Goal: Task Accomplishment & Management: Use online tool/utility

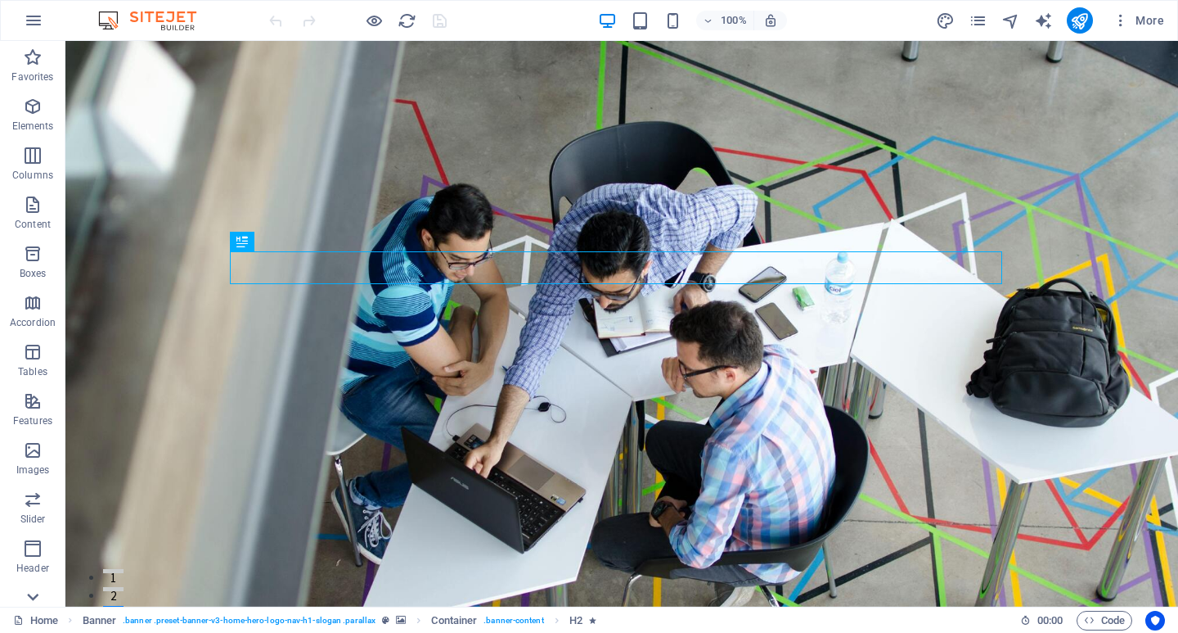
click at [44, 591] on div at bounding box center [32, 597] width 65 height 20
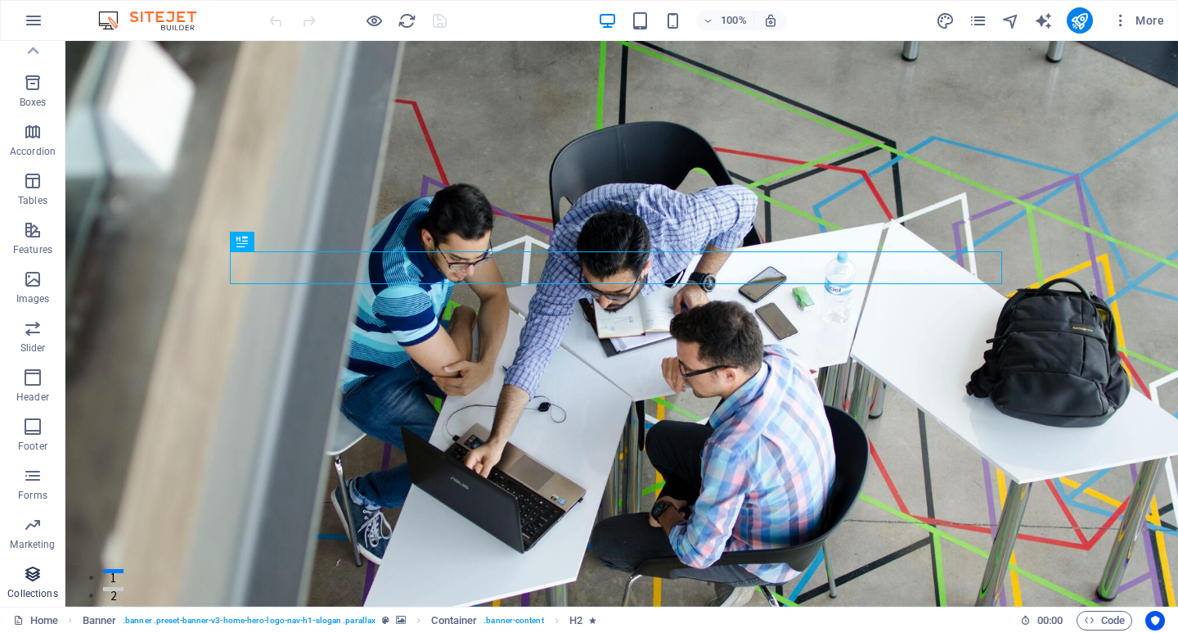
click at [37, 604] on button "Collections" at bounding box center [32, 581] width 65 height 49
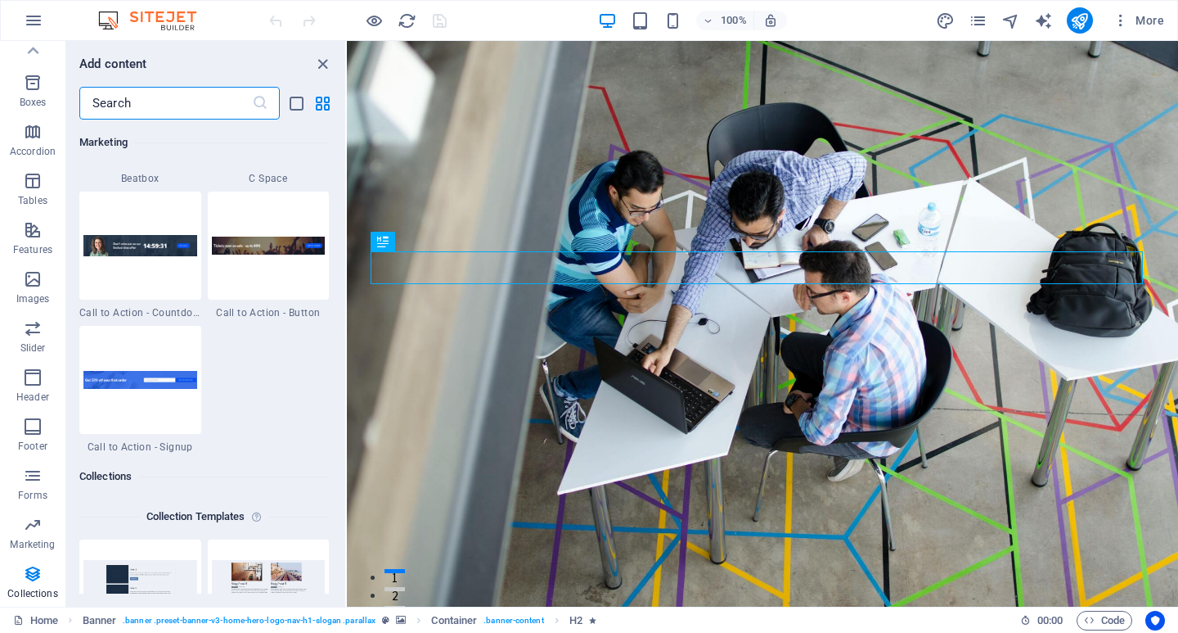
scroll to position [14979, 0]
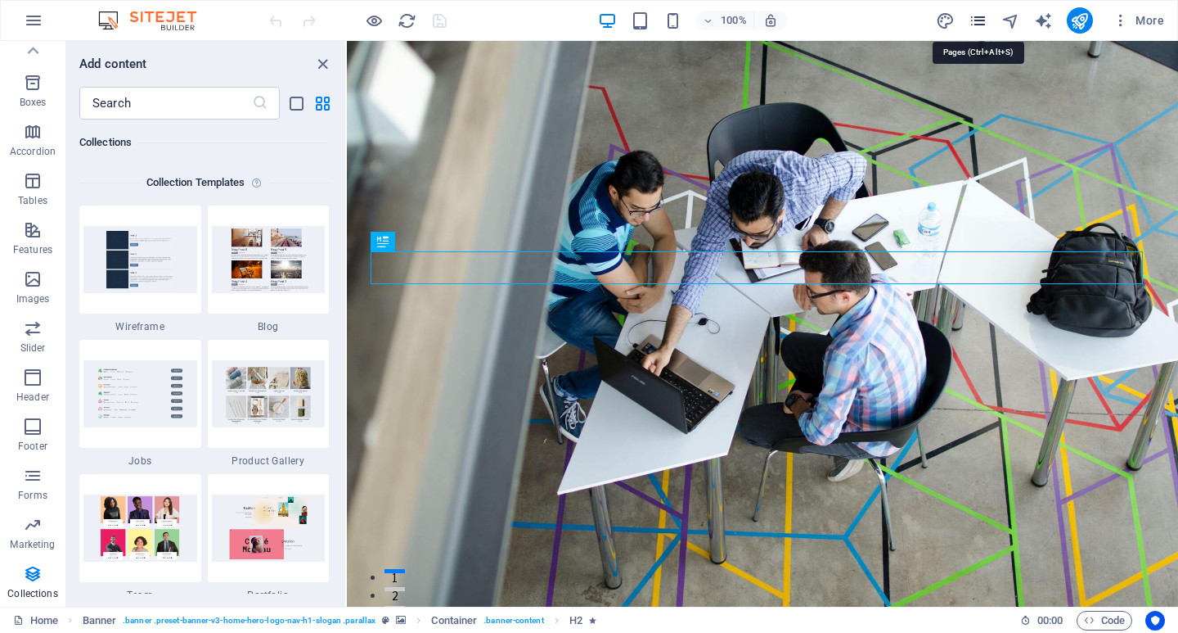
click at [972, 22] on icon "pages" at bounding box center [978, 20] width 19 height 19
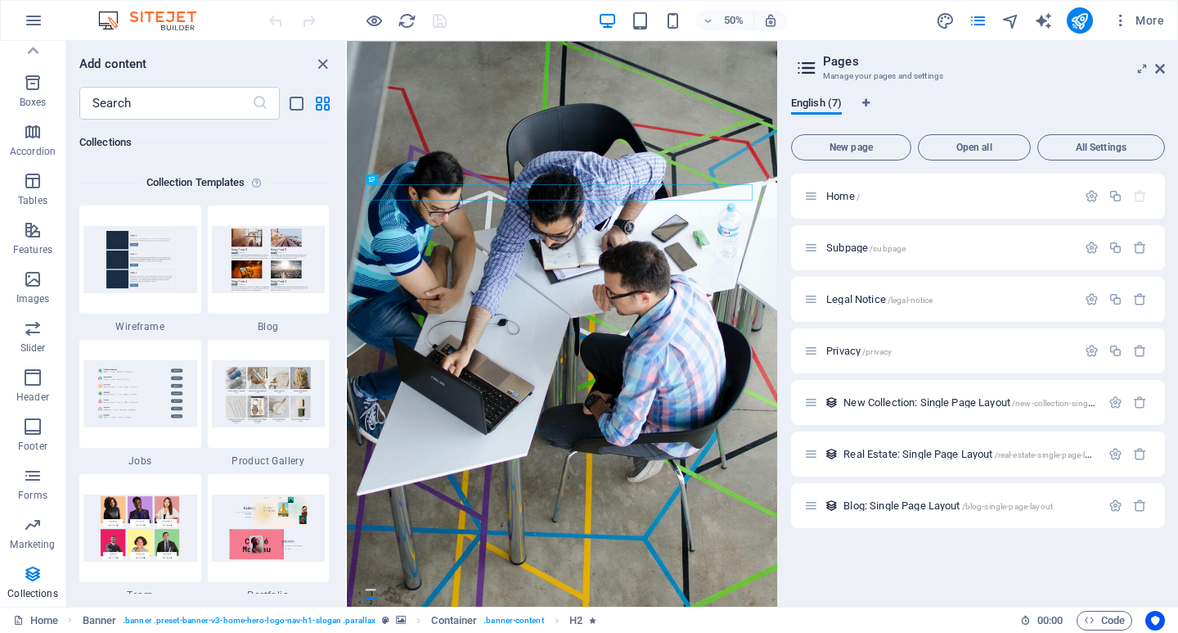
click at [998, 21] on div "More" at bounding box center [1053, 20] width 235 height 26
click at [1025, 21] on div "More" at bounding box center [1053, 20] width 235 height 26
click at [1017, 21] on icon "navigator" at bounding box center [1011, 20] width 19 height 19
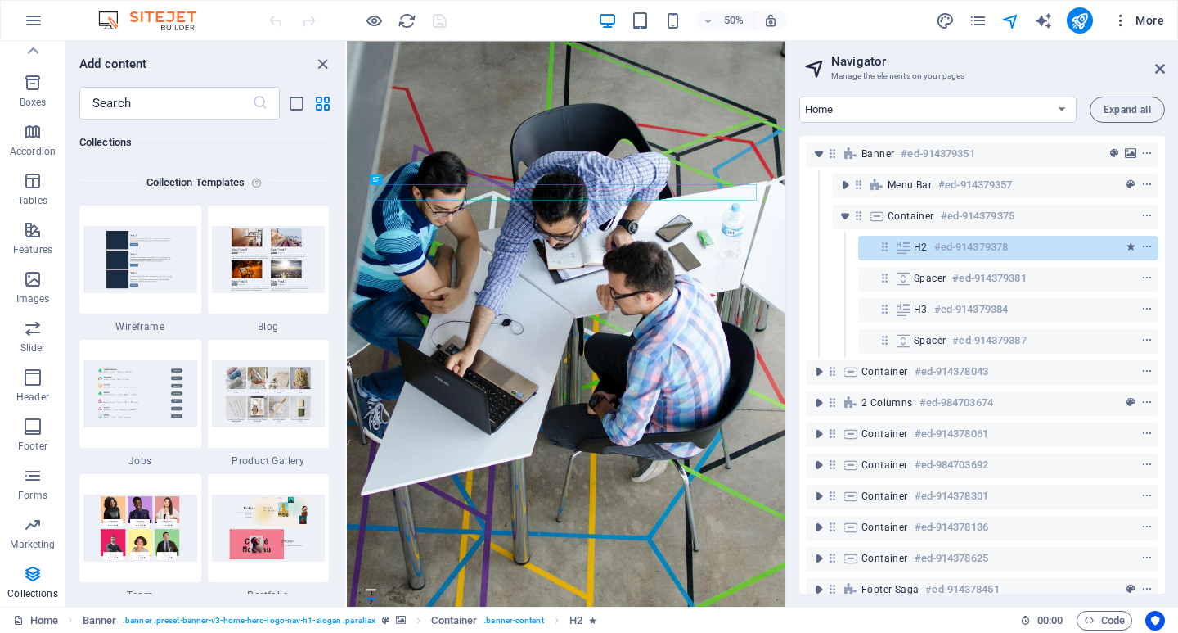
click at [1123, 30] on button "More" at bounding box center [1138, 20] width 65 height 26
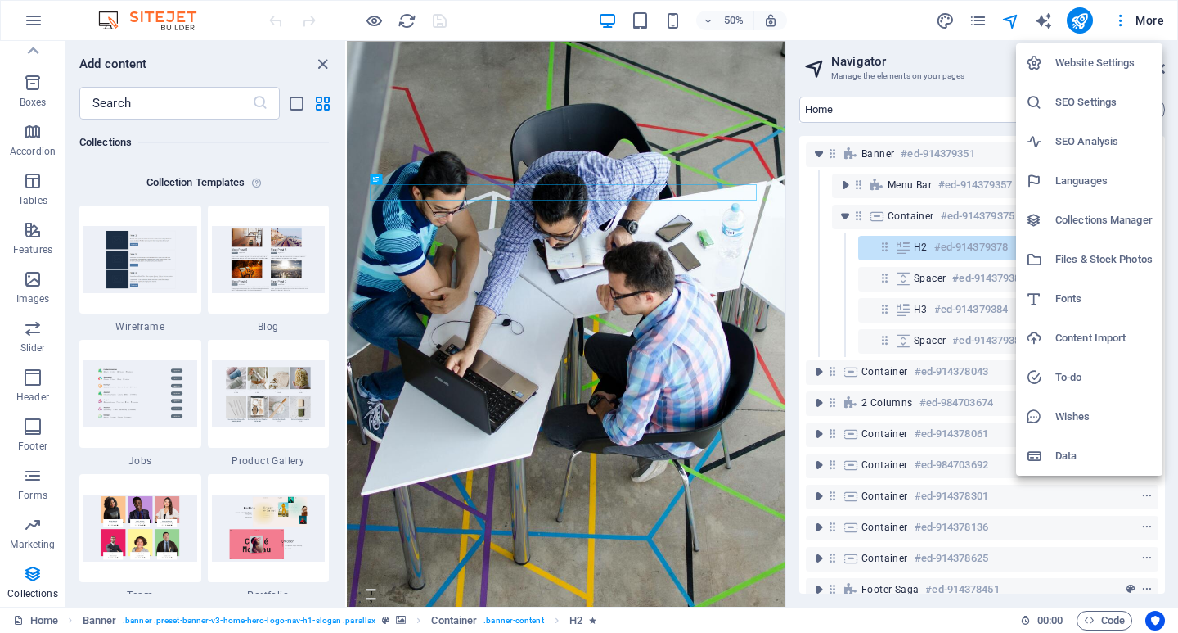
click at [16, 139] on div at bounding box center [589, 316] width 1178 height 633
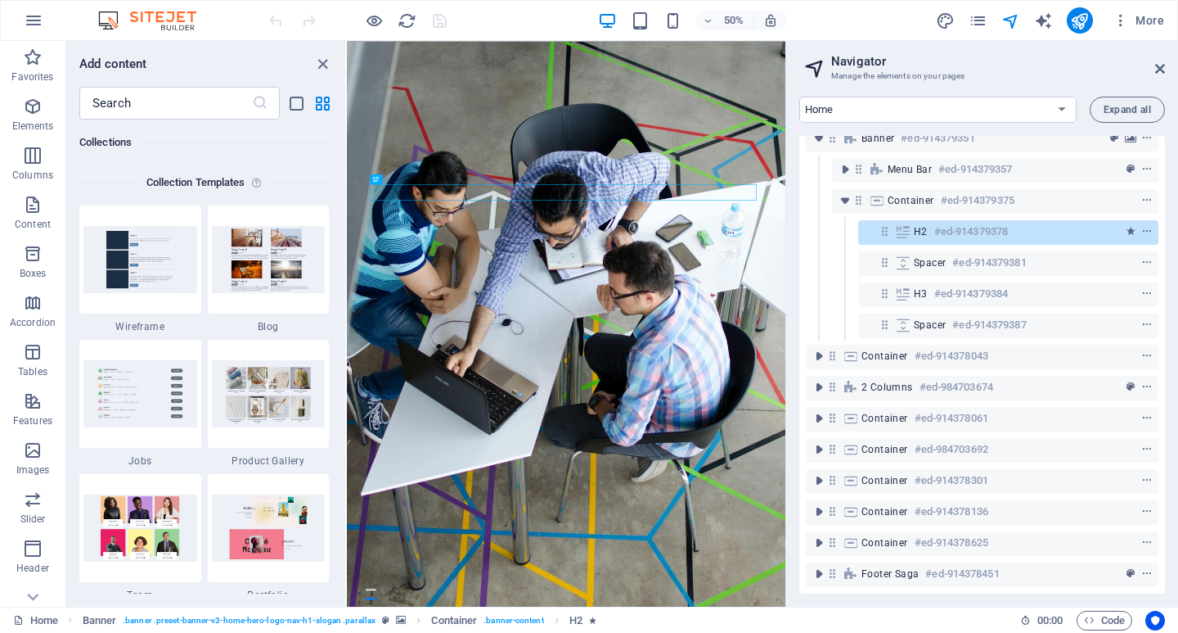
scroll to position [28, 0]
click at [1113, 628] on span "Code" at bounding box center [1104, 620] width 41 height 20
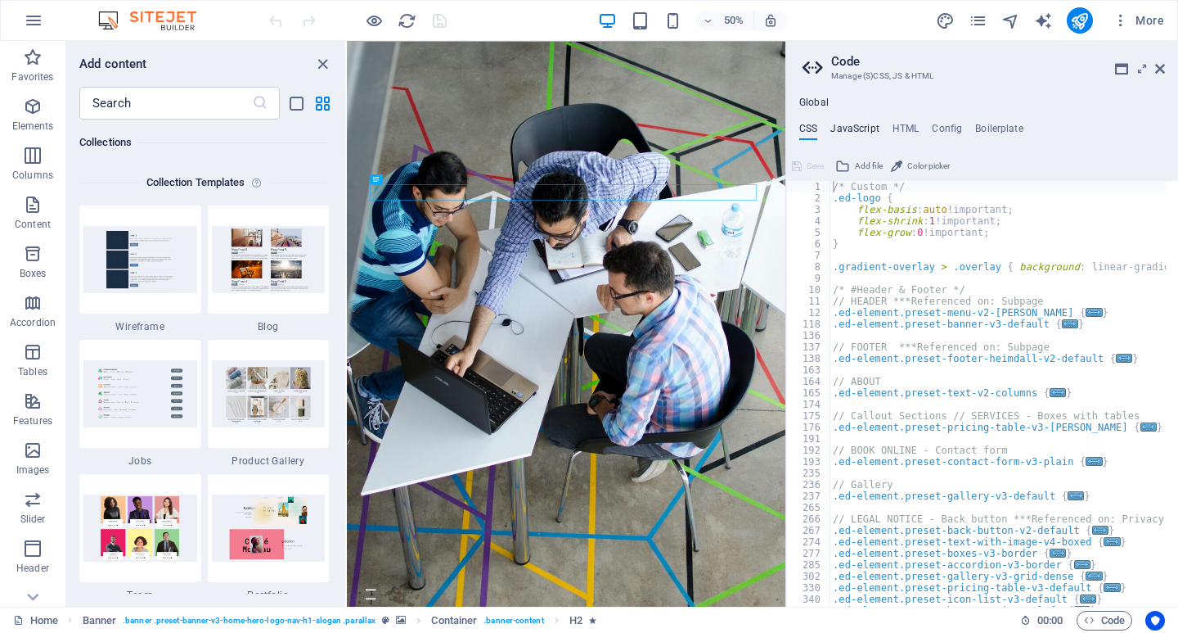
click at [870, 123] on h4 "JavaScript" at bounding box center [855, 132] width 48 height 18
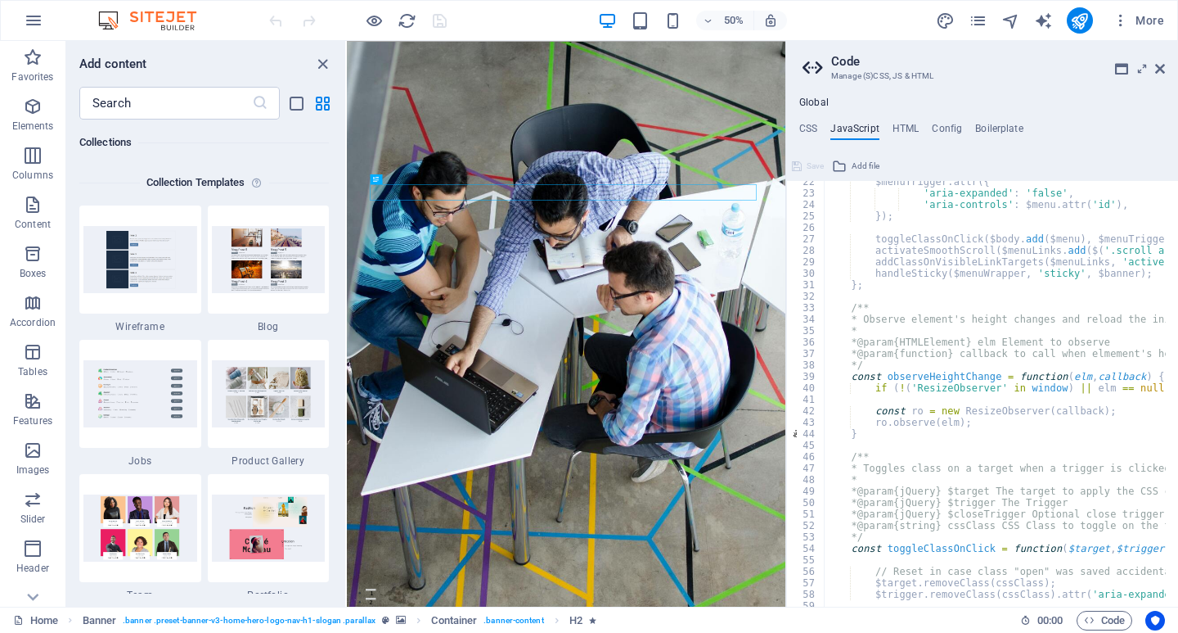
scroll to position [0, 0]
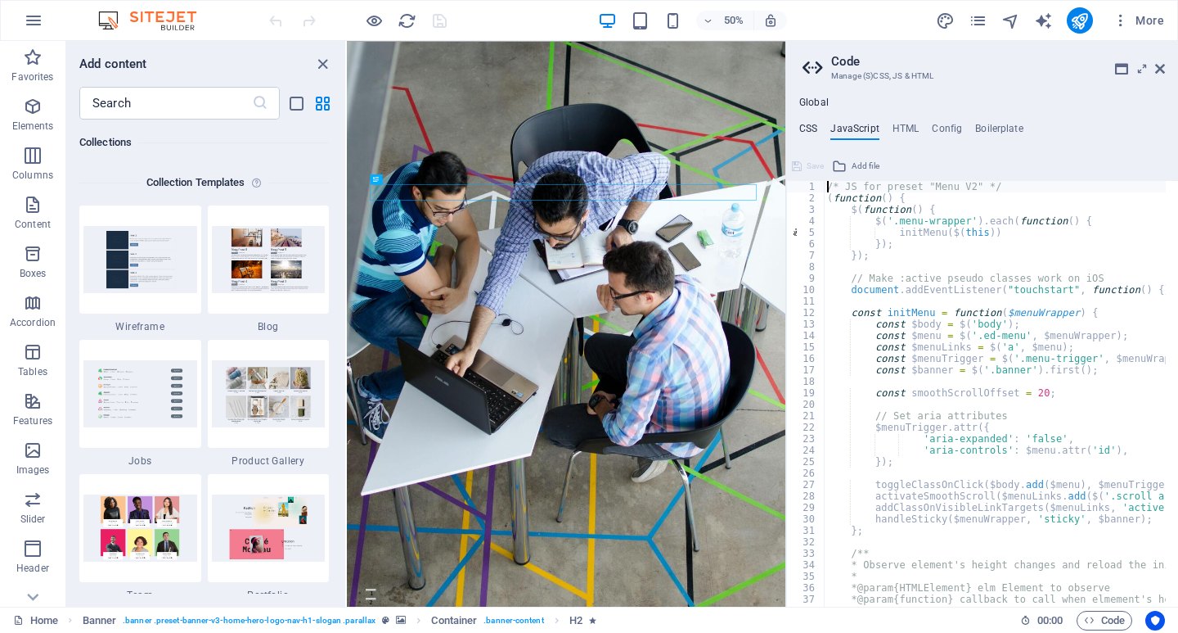
click at [817, 135] on h4 "CSS" at bounding box center [808, 132] width 18 height 18
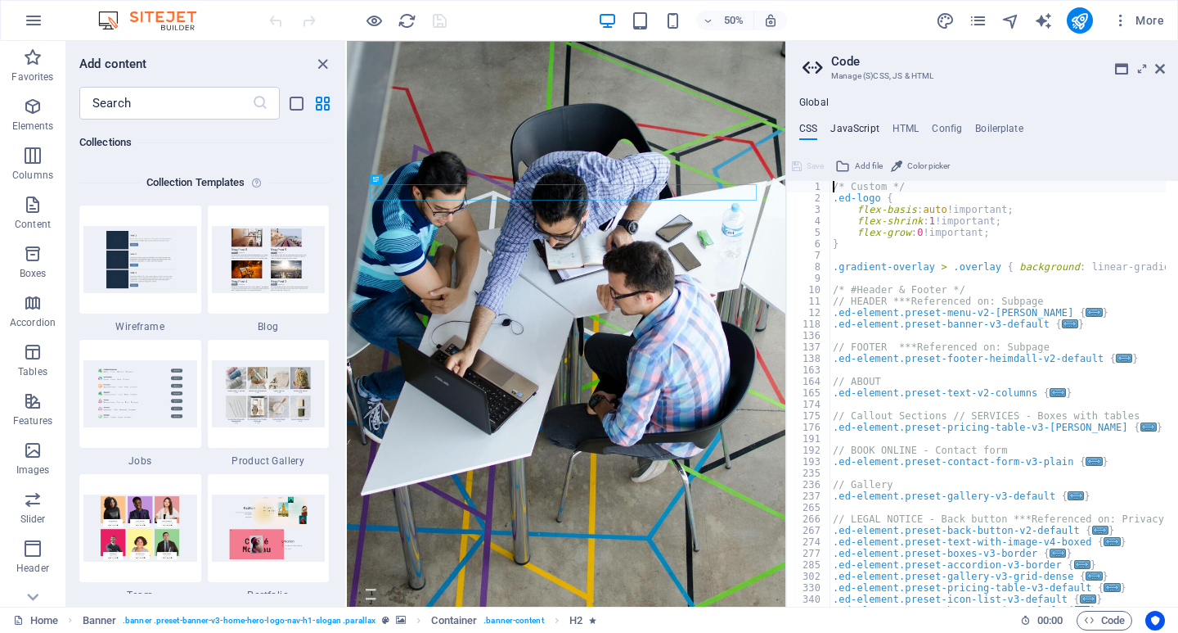
click at [870, 135] on h4 "JavaScript" at bounding box center [855, 132] width 48 height 18
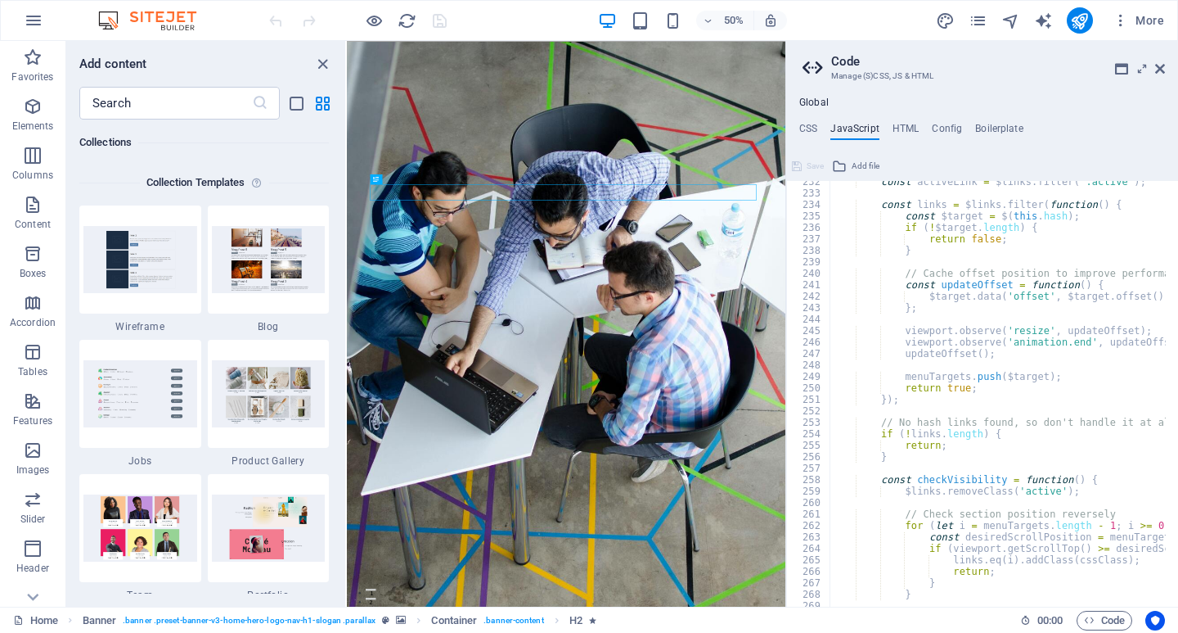
scroll to position [2840, 0]
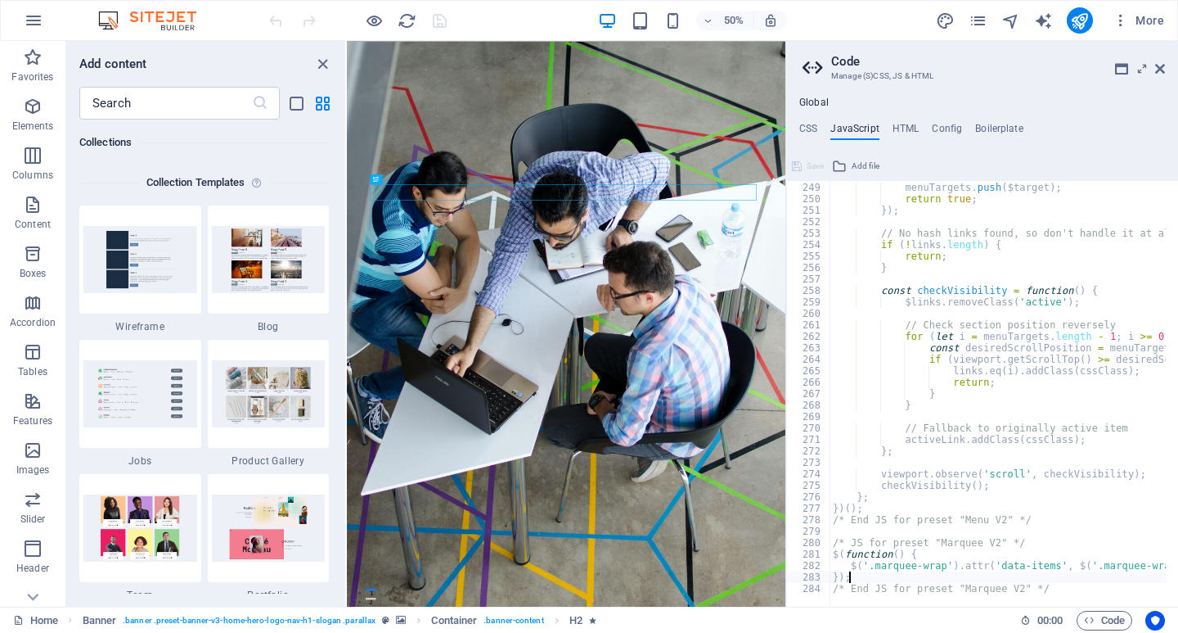
type textarea "});"
type textarea "/* End JS for preset "Marquee V2" */"
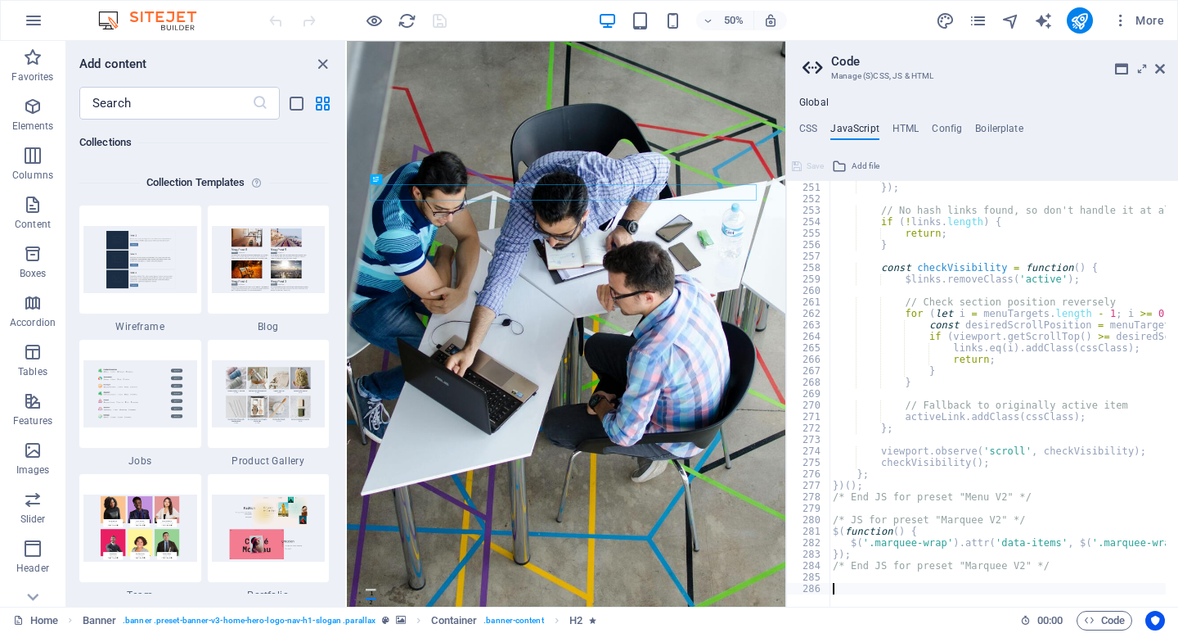
scroll to position [2863, 0]
paste textarea "<!-- End of HubSpot Embed Code -->"
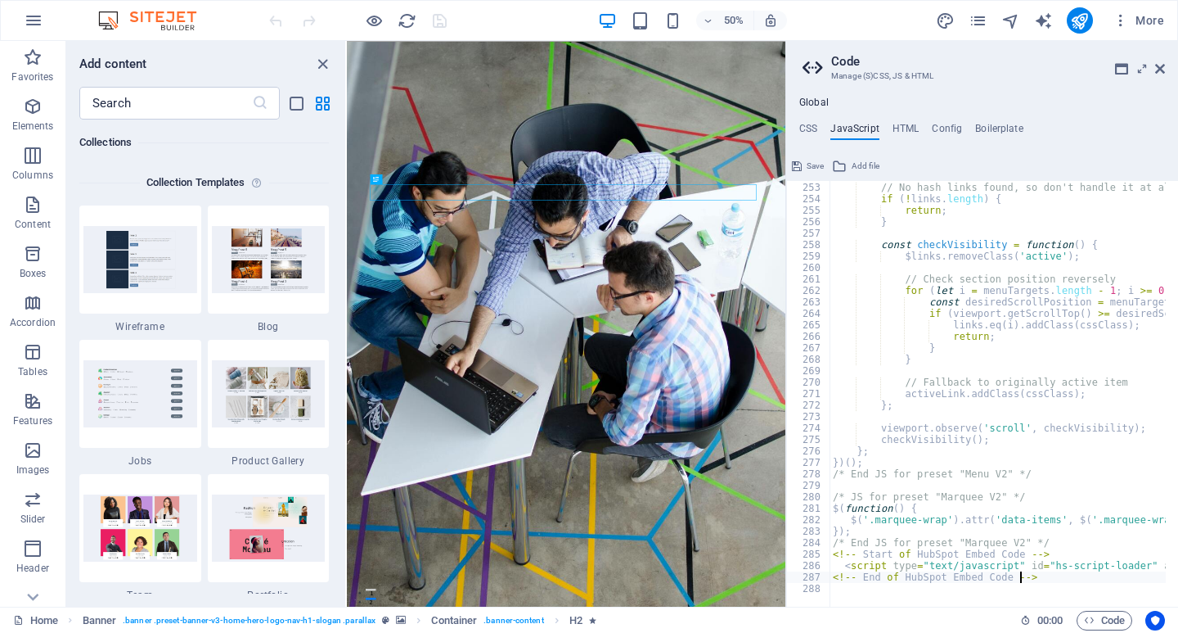
scroll to position [2886, 0]
type textarea "<!-- End of HubSpot Embed Code -->"
click at [1083, 20] on icon "publish" at bounding box center [1079, 20] width 19 height 19
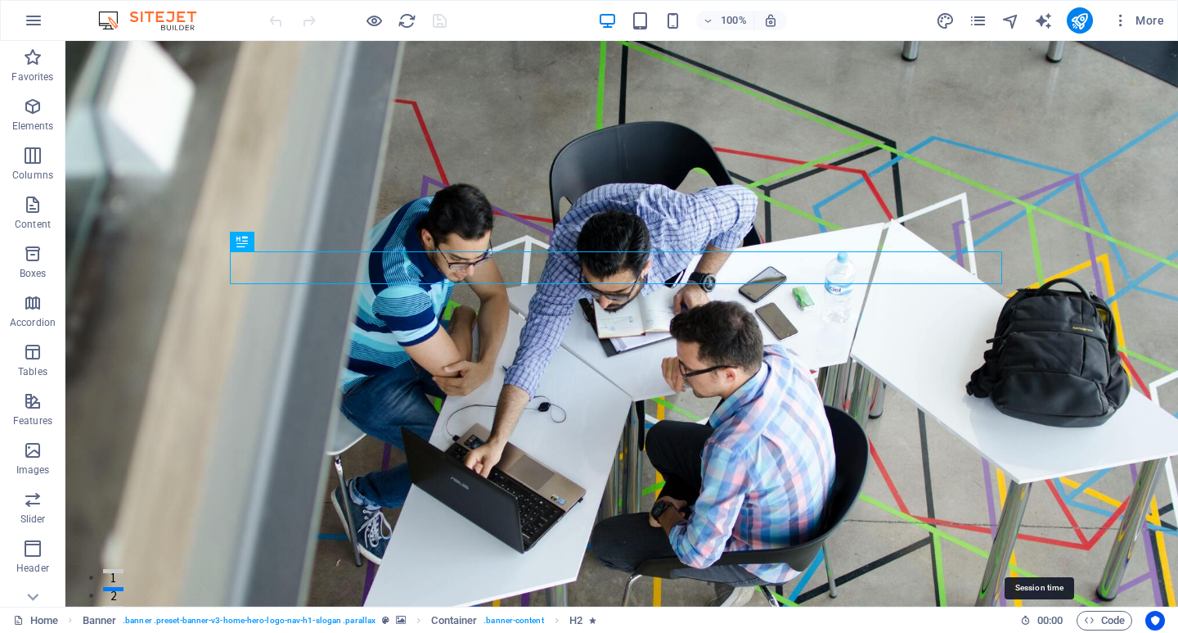
click at [1020, 621] on icon at bounding box center [1025, 620] width 11 height 11
click at [1101, 620] on span "Code" at bounding box center [1104, 620] width 41 height 20
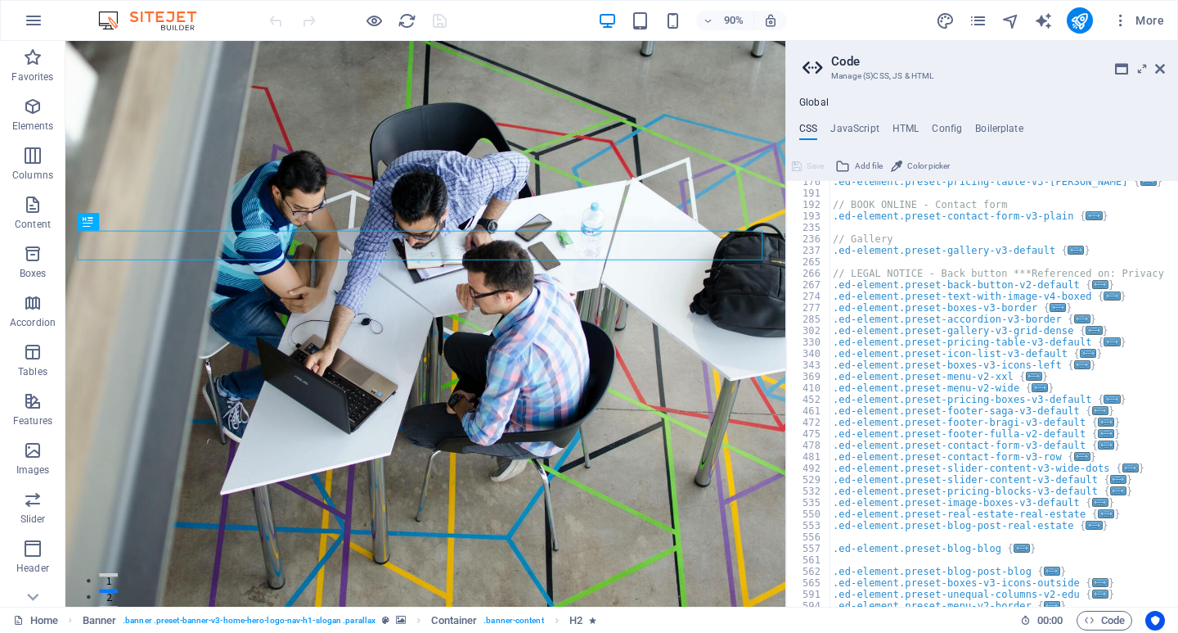
scroll to position [629, 0]
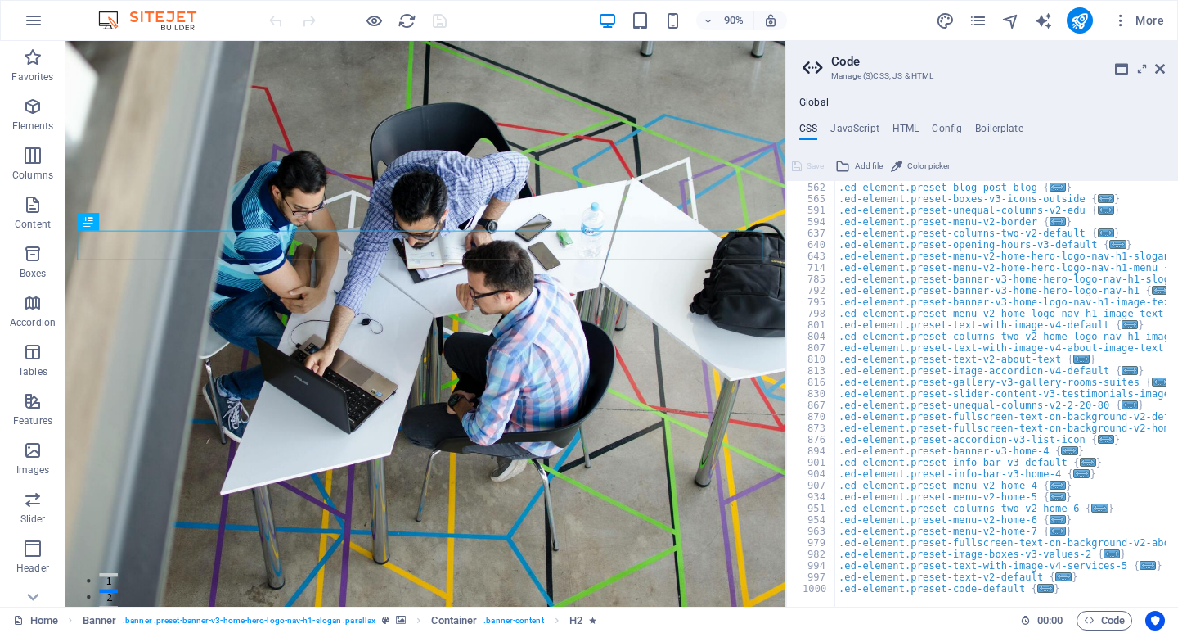
click at [854, 117] on div "Global CSS JavaScript HTML Config Boilerplate /* Custom */ 561 562 565 591 594 …" at bounding box center [982, 352] width 392 height 510
click at [854, 126] on h4 "JavaScript" at bounding box center [855, 132] width 48 height 18
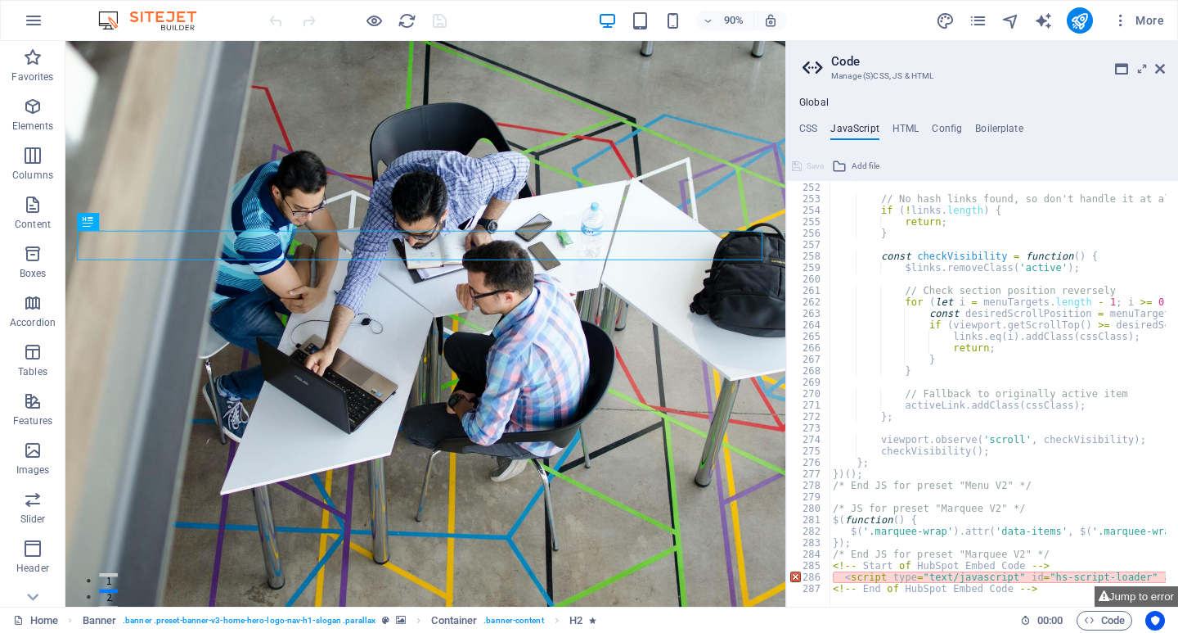
scroll to position [2875, 0]
drag, startPoint x: 1037, startPoint y: 585, endPoint x: 827, endPoint y: 570, distance: 210.0
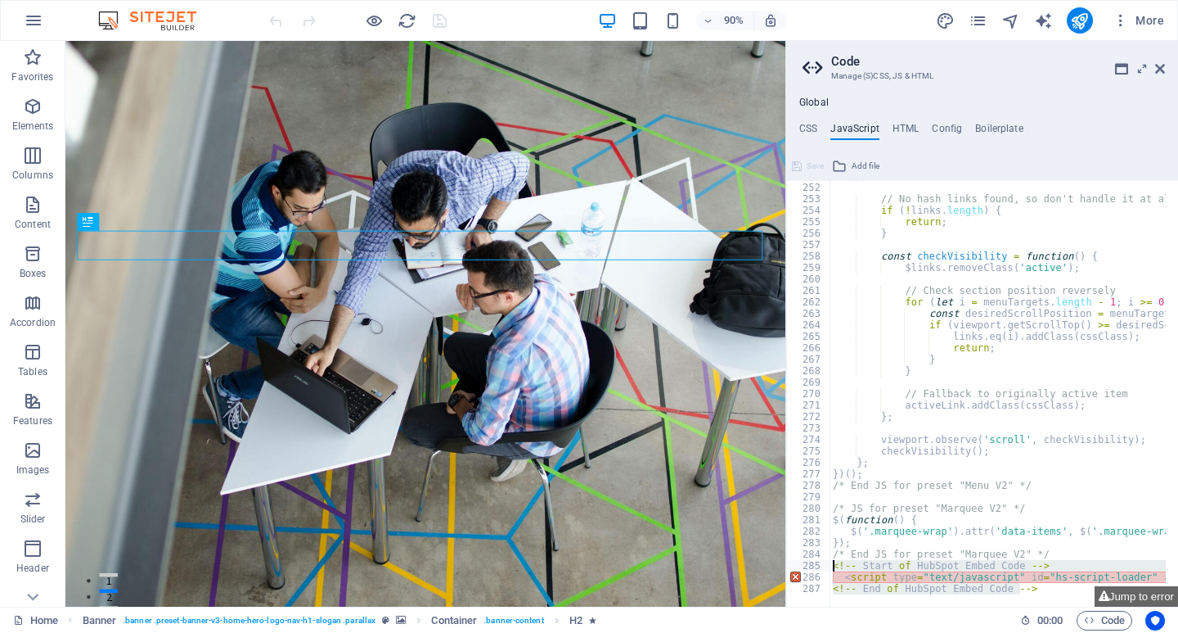
click at [827, 570] on div "<!-- End of HubSpot Embed Code --> 251 252 253 254 255 256 257 258 259 260 261 …" at bounding box center [982, 394] width 392 height 426
type textarea "<!-- Start of HubSpot Embed Code --> <script type="text/javascript" id="hs-scri…"
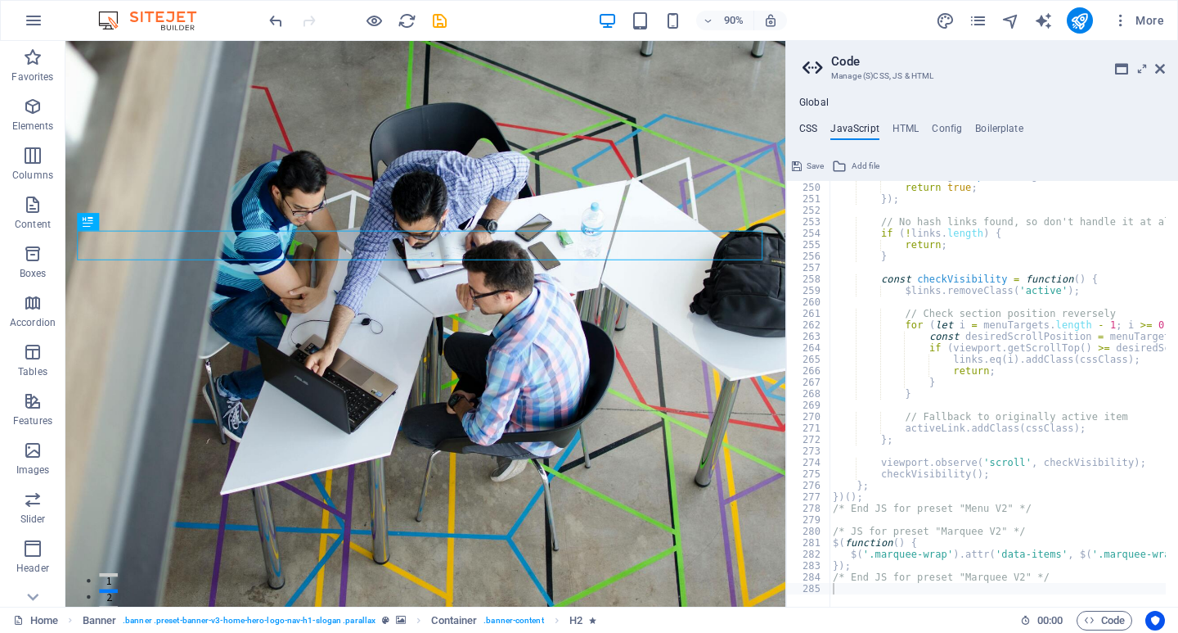
click at [813, 128] on h4 "CSS" at bounding box center [808, 132] width 18 height 18
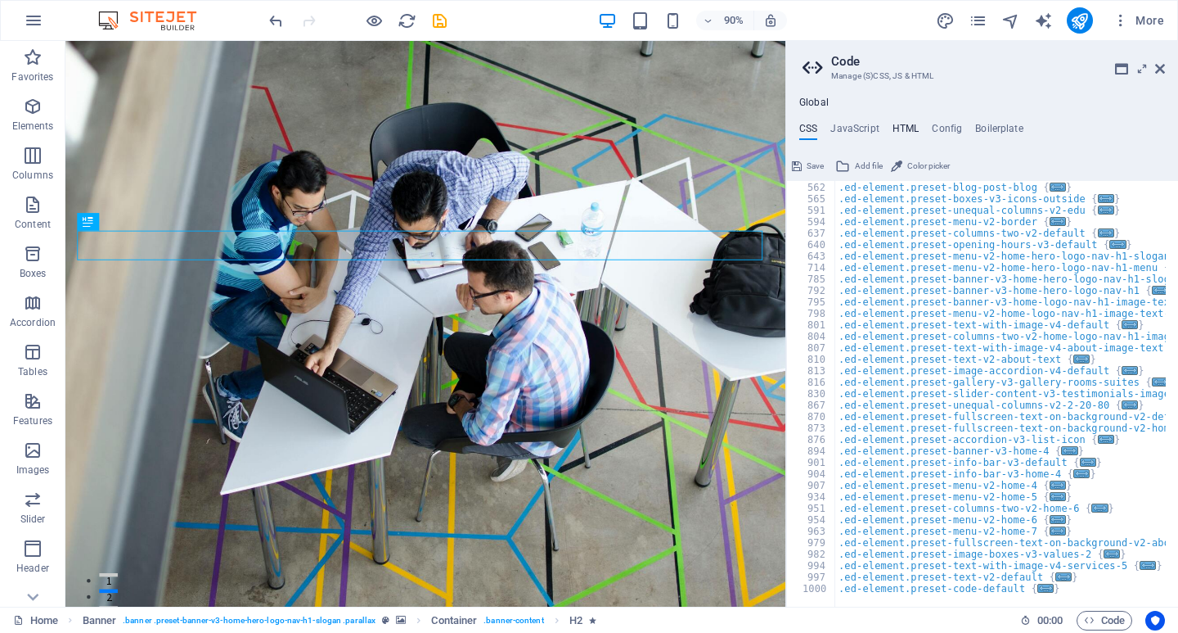
click at [900, 125] on h4 "HTML" at bounding box center [906, 132] width 27 height 18
type textarea "<a href="#main-content" class="wv-link-content button">Skip to main content</a>"
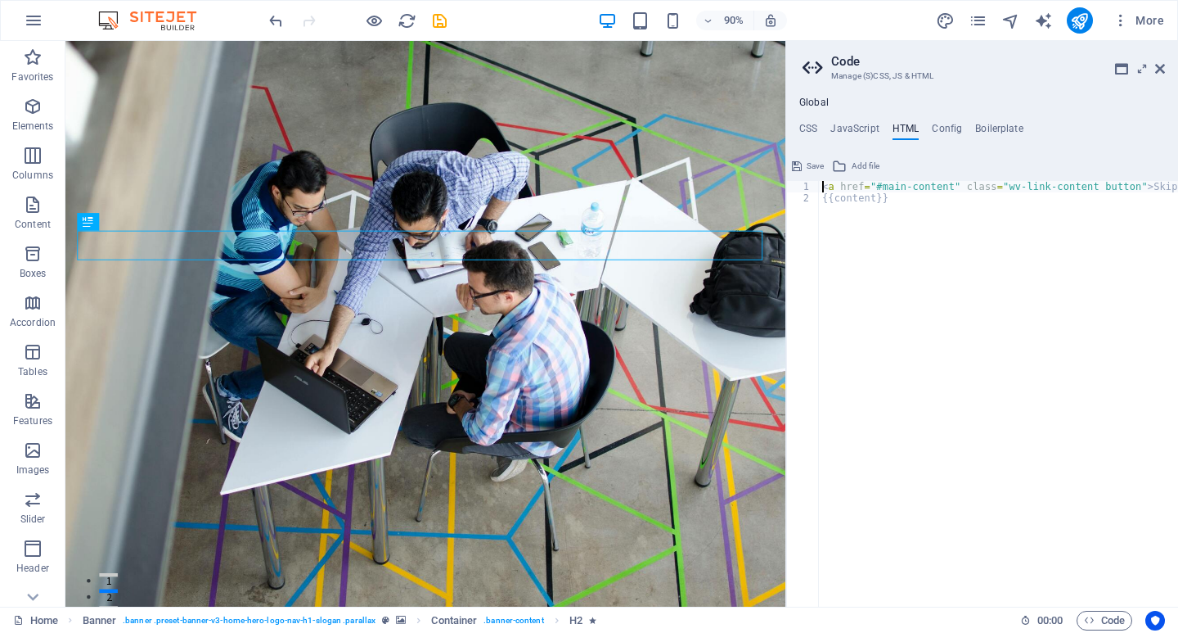
drag, startPoint x: 953, startPoint y: 119, endPoint x: 948, endPoint y: 130, distance: 12.1
click at [952, 121] on div "Global CSS JavaScript HTML Config Boilerplate /* Custom */ 561 562 565 591 594 …" at bounding box center [982, 352] width 392 height 510
click at [948, 130] on h4 "Config" at bounding box center [947, 132] width 30 height 18
type textarea "$color-background: #F8F9FA;"
